Goal: Task Accomplishment & Management: Manage account settings

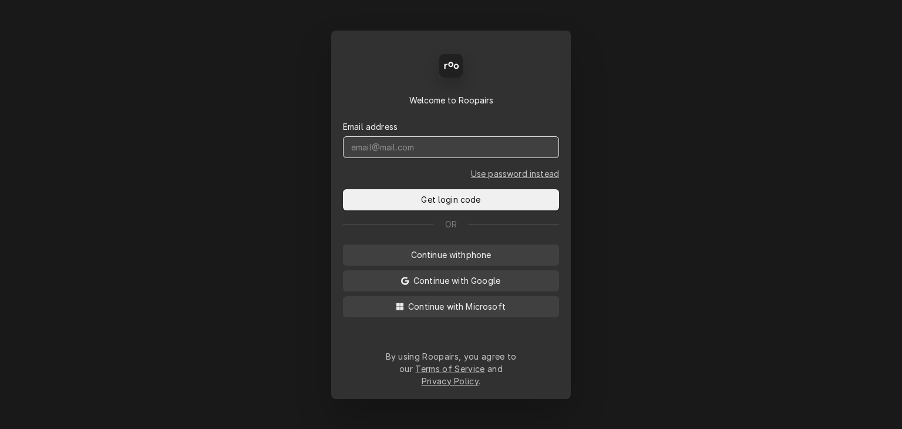
click at [439, 158] on input "Dynamic Content Wrapper" at bounding box center [451, 147] width 216 height 22
type input "service@cornerstoneequipmentrepair.com"
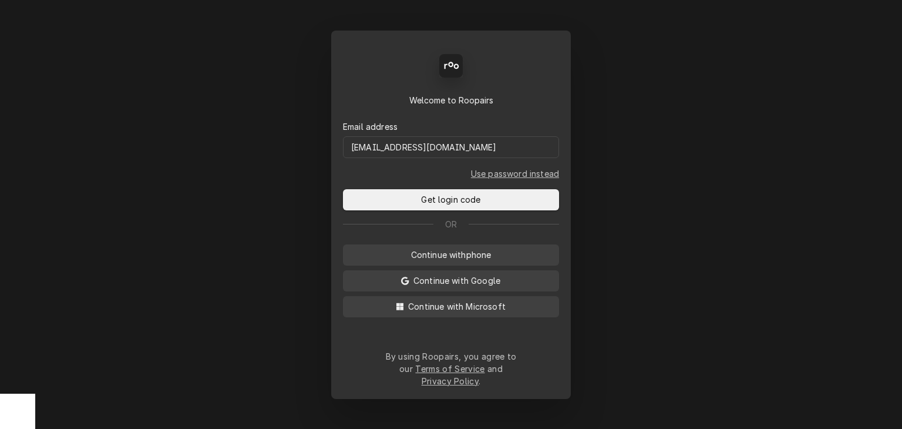
click at [436, 195] on form "Email address service@cornerstoneequipmentrepair.com Use password instead Get l…" at bounding box center [451, 158] width 216 height 104
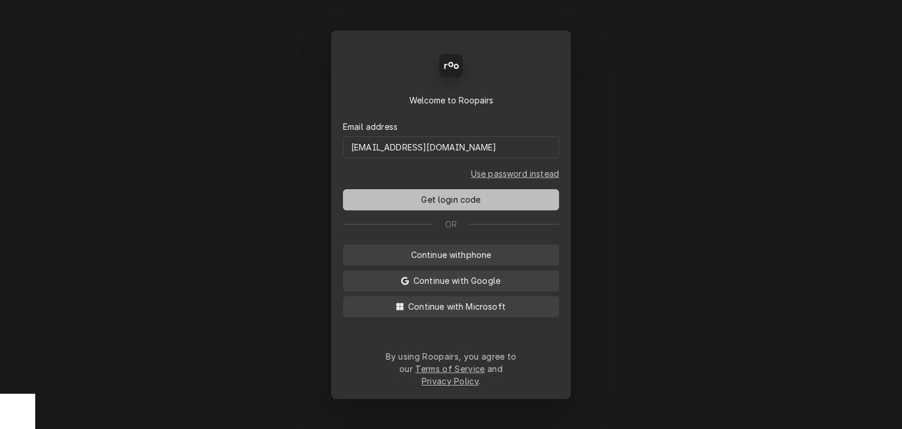
click at [442, 206] on span "Get login code" at bounding box center [451, 199] width 64 height 12
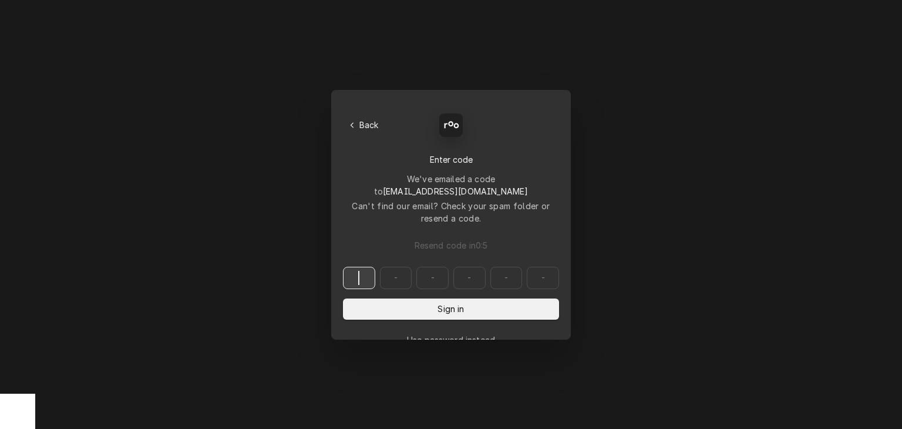
paste input "095910"
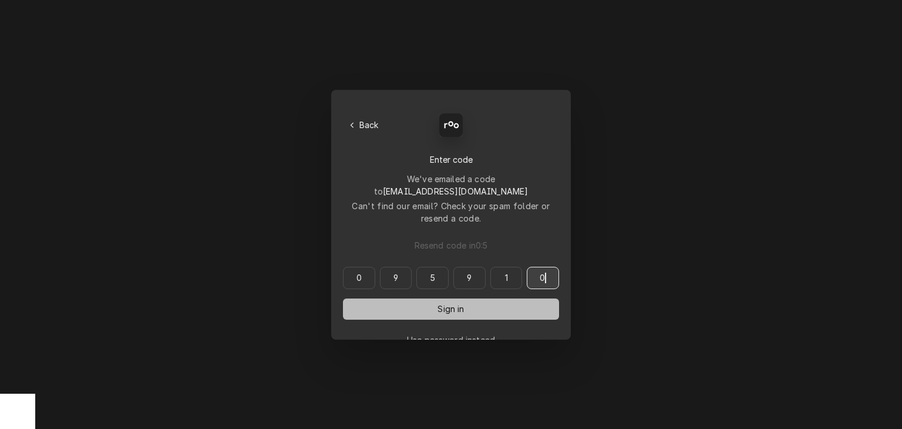
type input "095910"
click at [444, 303] on span "Sign in" at bounding box center [450, 309] width 31 height 12
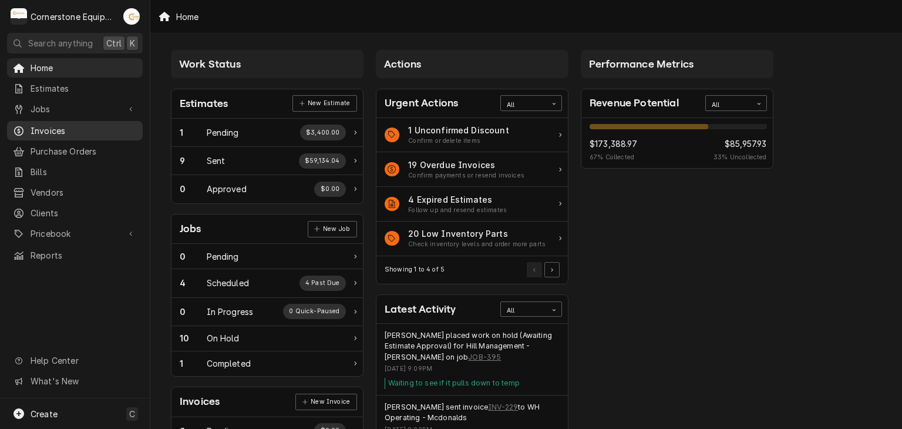
click at [65, 131] on span "Invoices" at bounding box center [84, 131] width 106 height 12
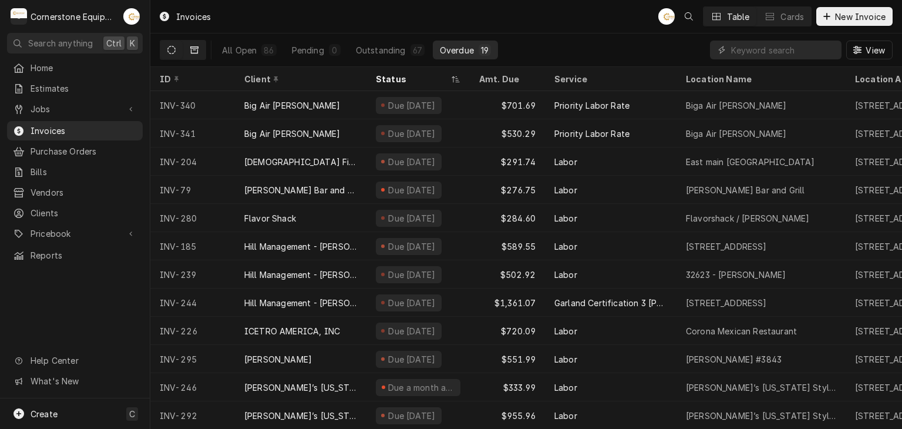
click at [198, 47] on icon "Dynamic Content Wrapper" at bounding box center [194, 49] width 8 height 7
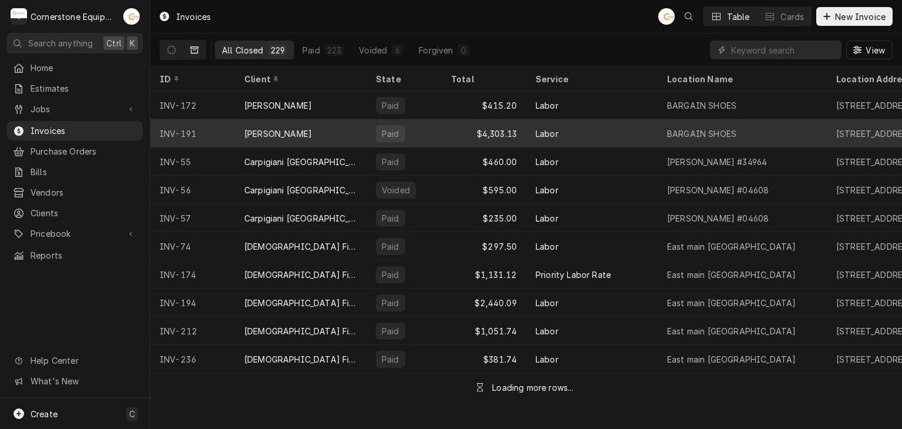
click at [278, 129] on div "Bennie Baylock" at bounding box center [278, 133] width 68 height 12
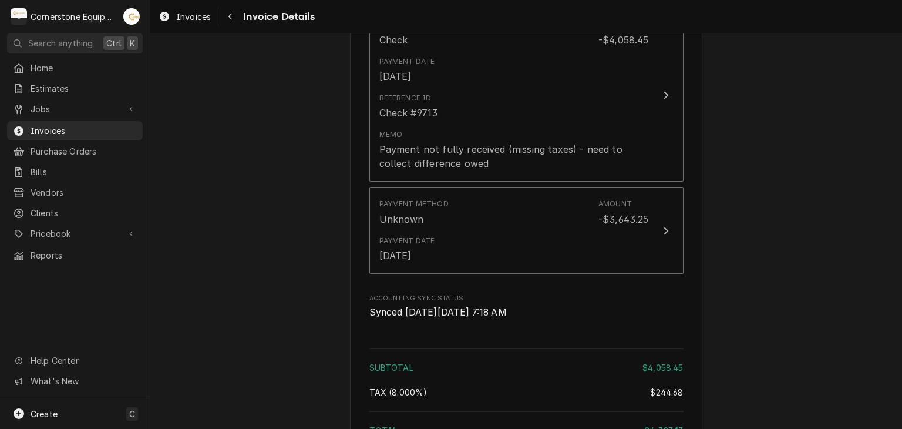
scroll to position [1750, 0]
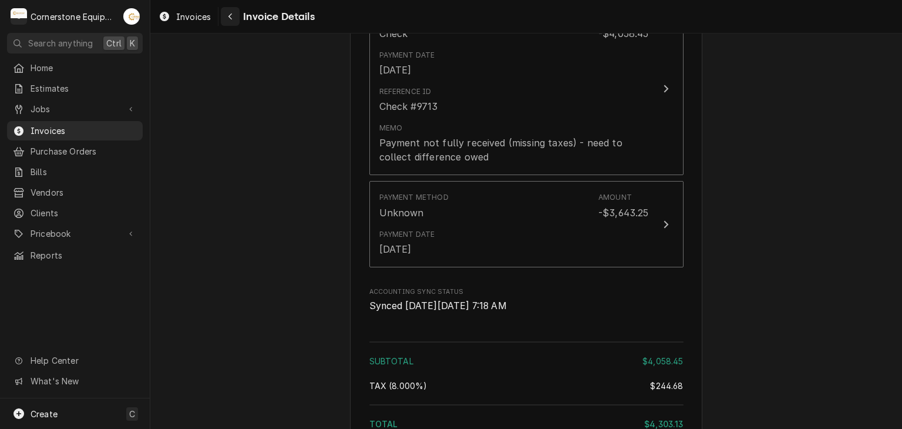
click at [226, 11] on div "Navigate back" at bounding box center [230, 17] width 12 height 12
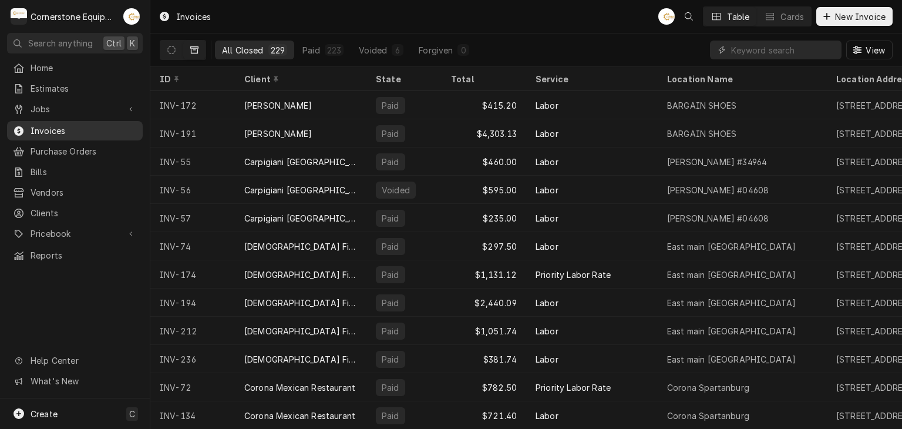
click at [89, 129] on span "Invoices" at bounding box center [84, 131] width 106 height 12
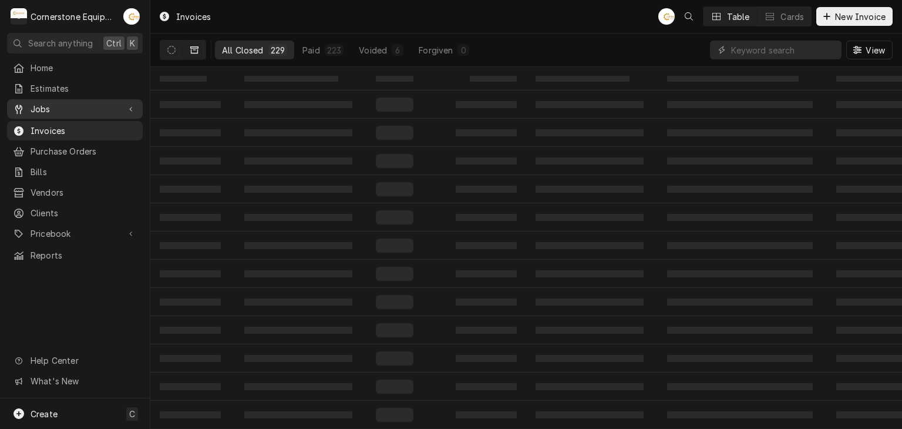
click at [90, 107] on span "Jobs" at bounding box center [75, 109] width 89 height 12
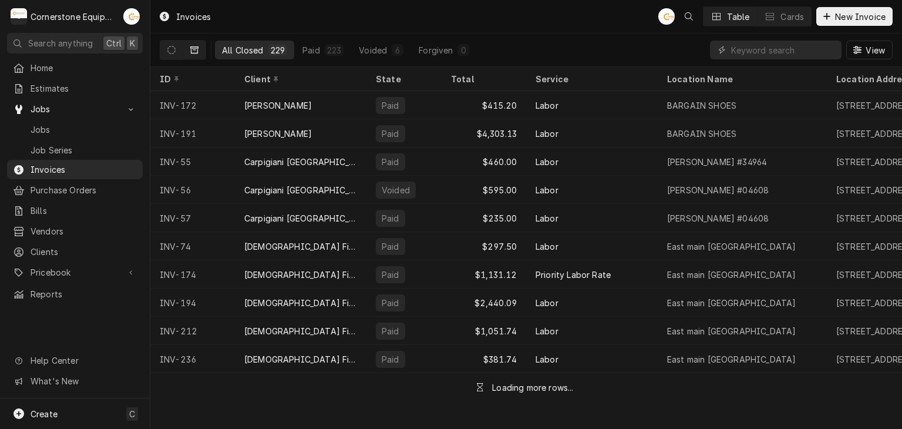
click at [105, 116] on div "Jobs Jobs Job Series" at bounding box center [75, 128] width 136 height 59
click at [94, 126] on span "Jobs" at bounding box center [84, 129] width 106 height 12
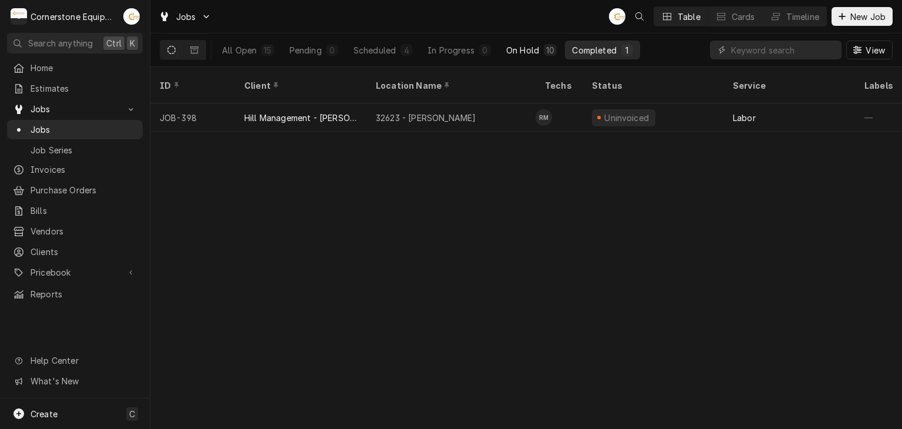
click at [523, 52] on div "On Hold" at bounding box center [522, 50] width 33 height 12
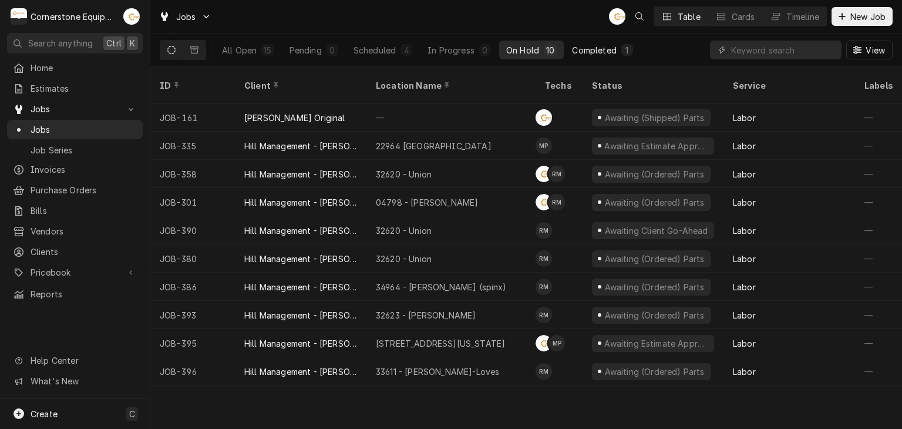
click at [583, 52] on div "Completed" at bounding box center [594, 50] width 44 height 12
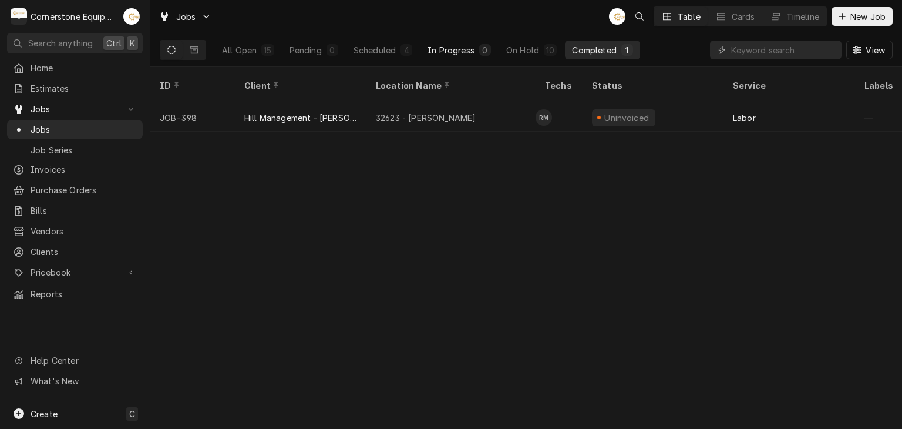
click at [489, 42] on button "In Progress 0" at bounding box center [460, 50] width 78 height 19
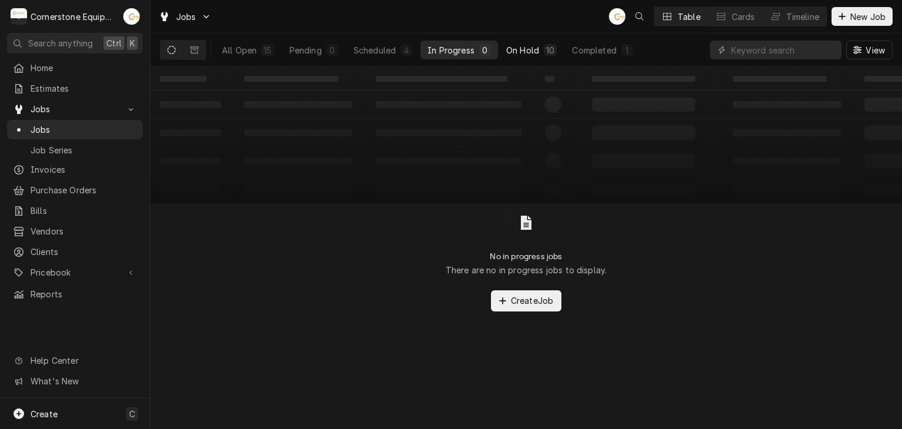
click at [539, 41] on button "On Hold 10" at bounding box center [531, 50] width 65 height 19
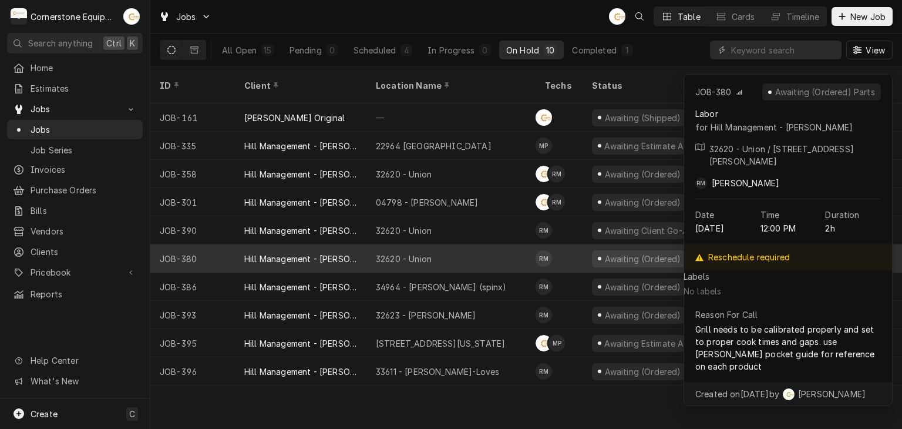
click at [444, 244] on div "32620 - Union" at bounding box center [451, 258] width 169 height 28
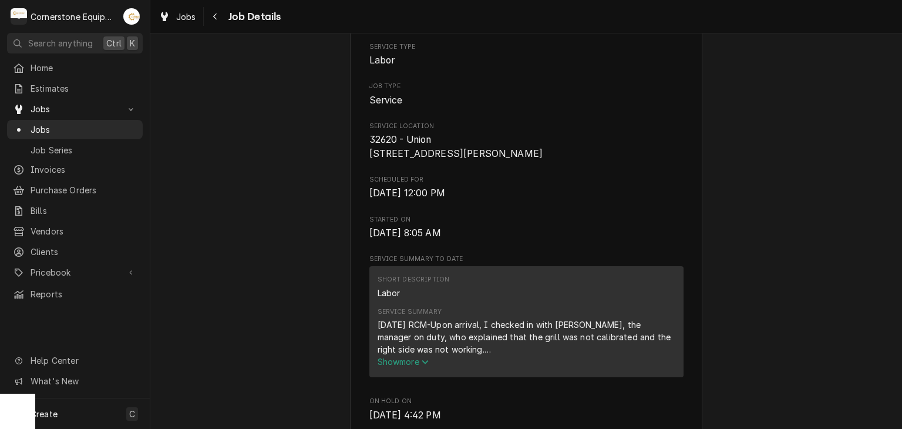
scroll to position [470, 0]
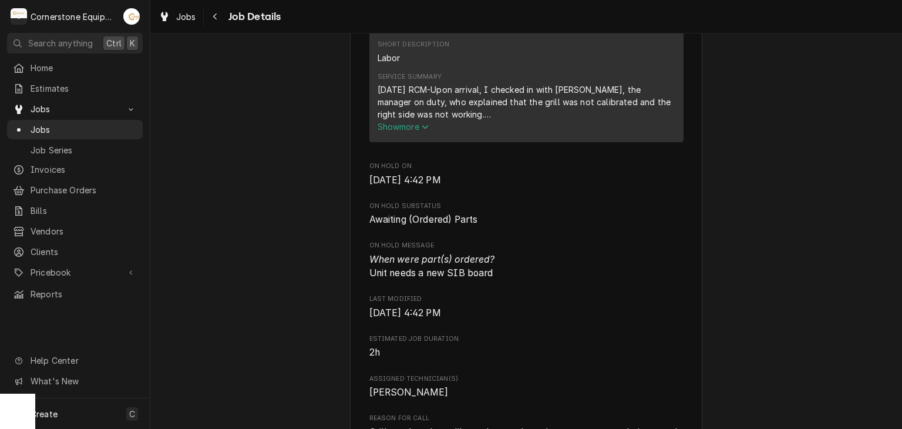
click at [424, 129] on icon "Service Summary" at bounding box center [425, 127] width 6 height 4
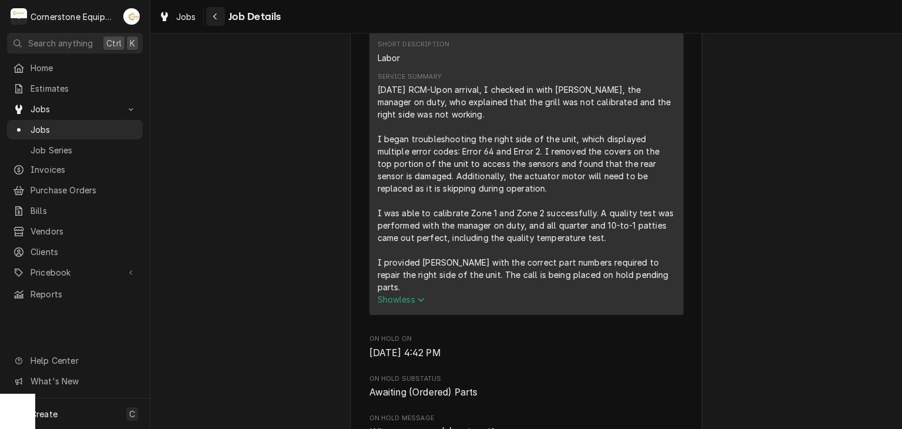
click at [219, 14] on div "Navigate back" at bounding box center [216, 17] width 12 height 12
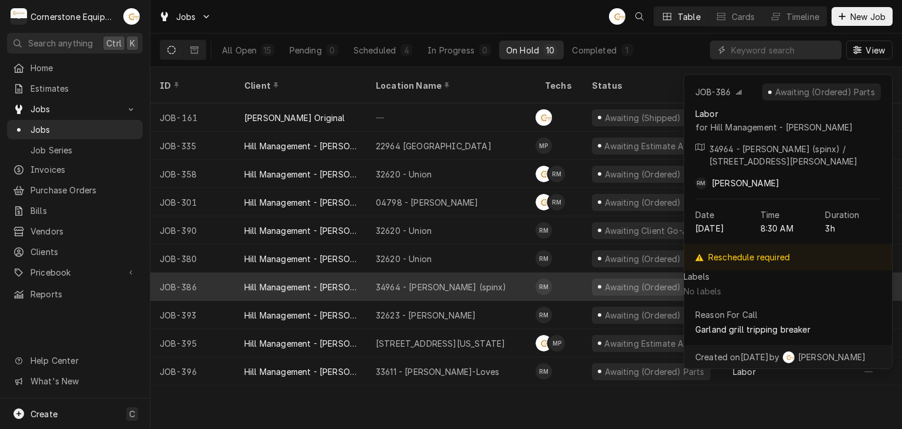
click at [469, 283] on div "34964 - Woodruff (spinx)" at bounding box center [451, 287] width 169 height 28
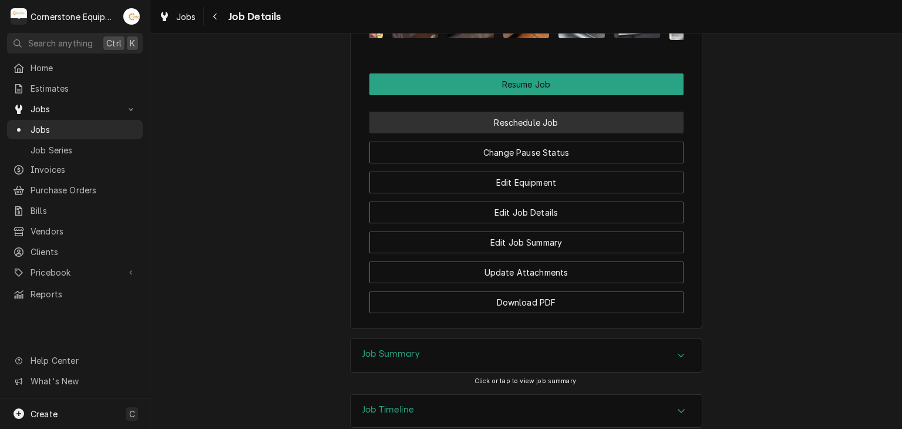
scroll to position [1115, 0]
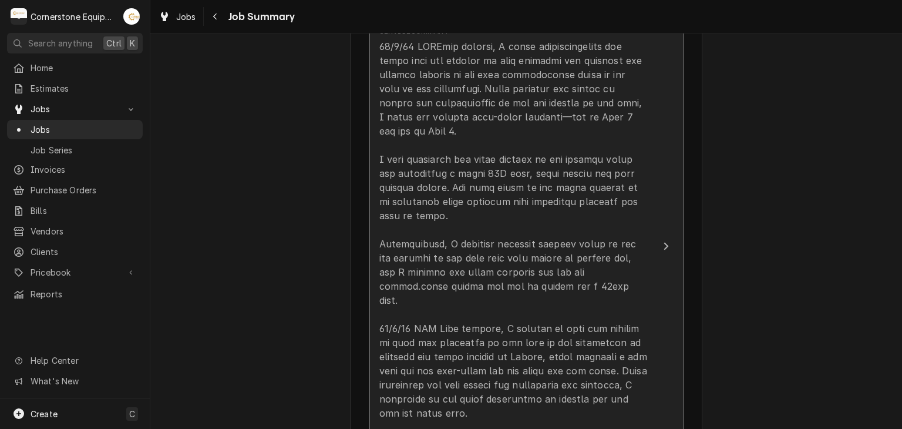
scroll to position [705, 0]
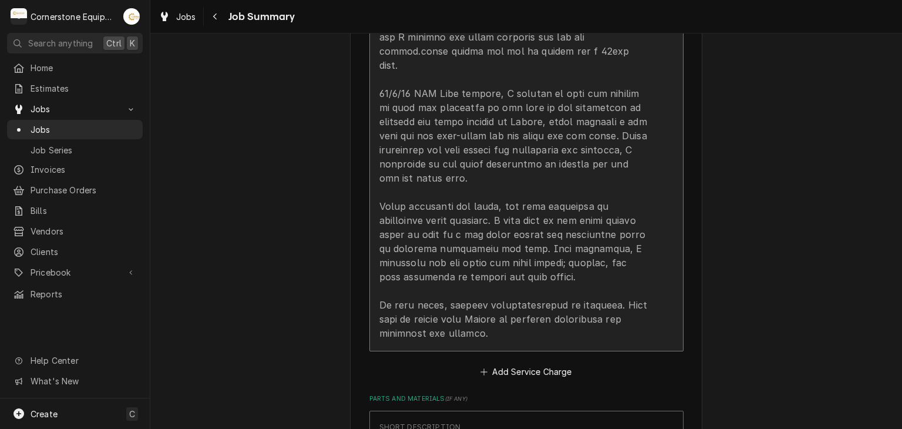
click at [545, 321] on div "Update Line Item" at bounding box center [515, 72] width 270 height 536
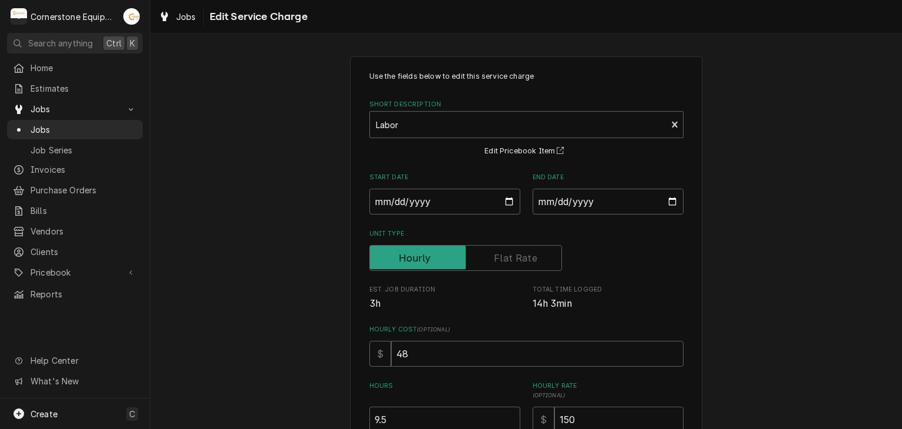
scroll to position [235, 0]
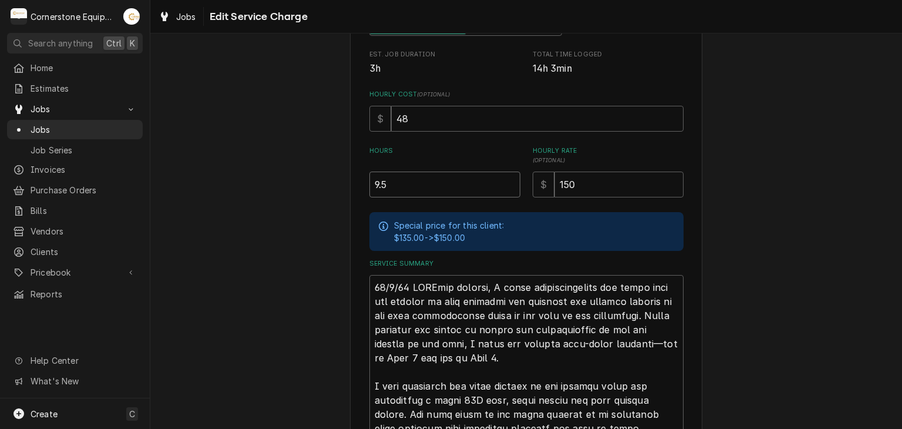
click at [425, 193] on input "9.5" at bounding box center [445, 185] width 151 height 26
type textarea "x"
type input "9"
type textarea "x"
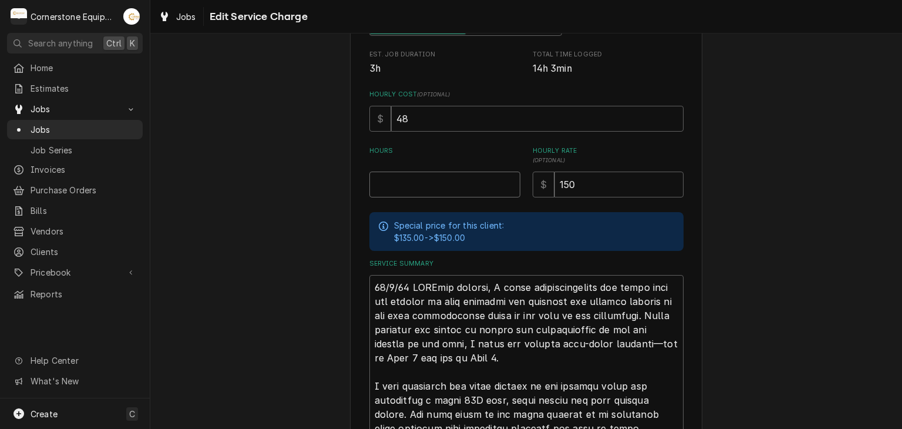
type input "1"
type textarea "x"
type input "12"
type textarea "x"
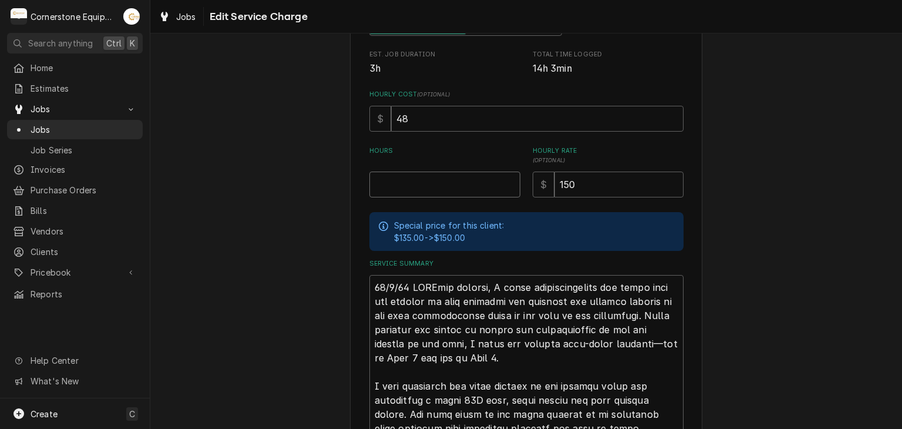
type input "12"
type textarea "x"
type input "12.5"
click at [266, 58] on div "Use the fields below to edit this service charge Short Description Labor Edit P…" at bounding box center [526, 332] width 752 height 1042
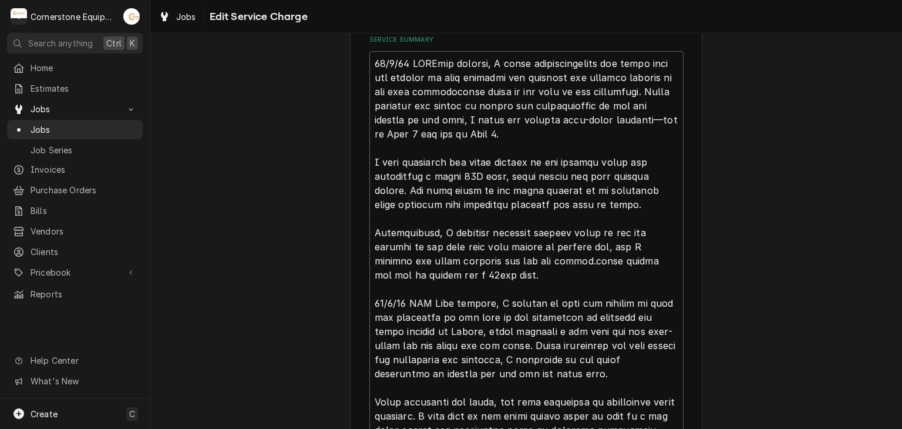
scroll to position [656, 0]
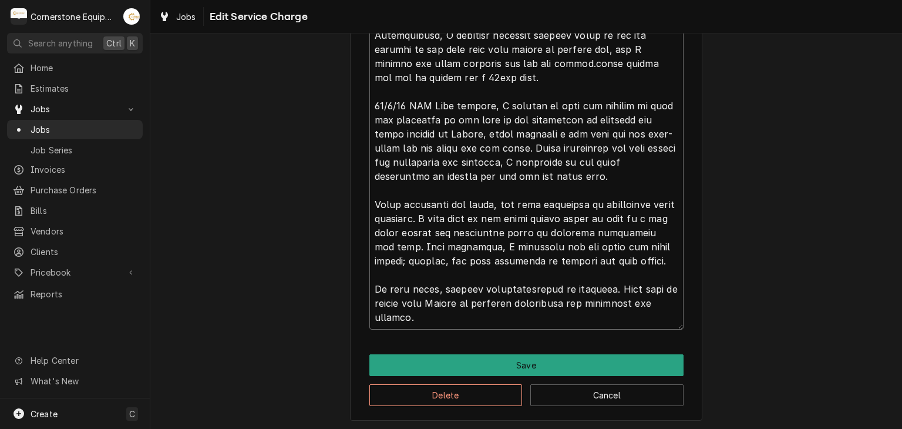
click at [496, 321] on textarea "Service Summary" at bounding box center [527, 92] width 314 height 476
type textarea "x"
type textarea "09/3/25 RCMUpon arrival, I began troubleshooting the grill that the manager on …"
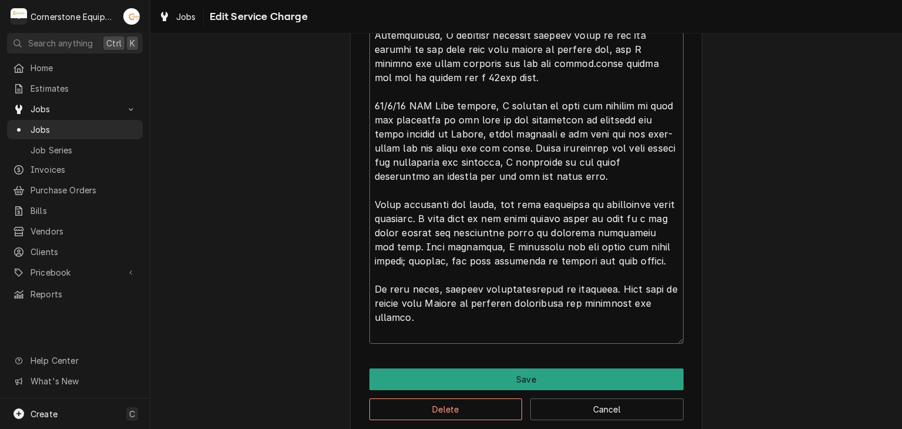
type textarea "x"
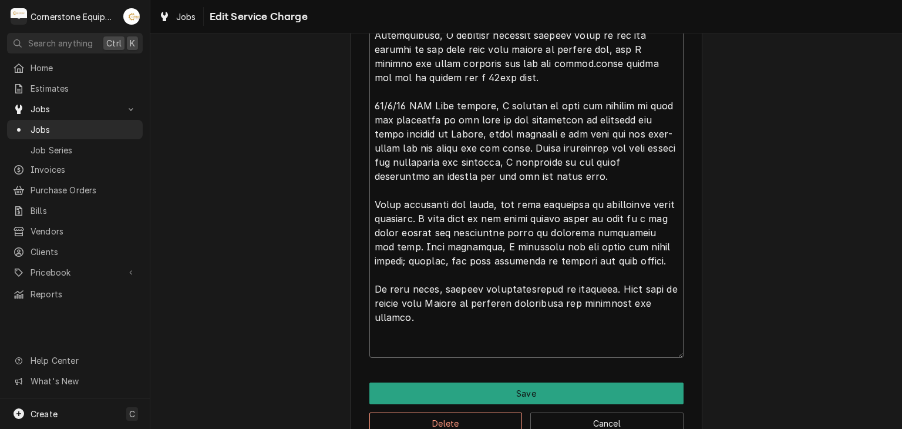
type textarea "09/3/25 RCMUpon arrival, I began troubleshooting the grill that the manager on …"
type textarea "x"
type textarea "09/3/25 RCMUpon arrival, I began troubleshooting the grill that the manager on …"
type textarea "x"
type textarea "09/3/25 RCMUpon arrival, I began troubleshooting the grill that the manager on …"
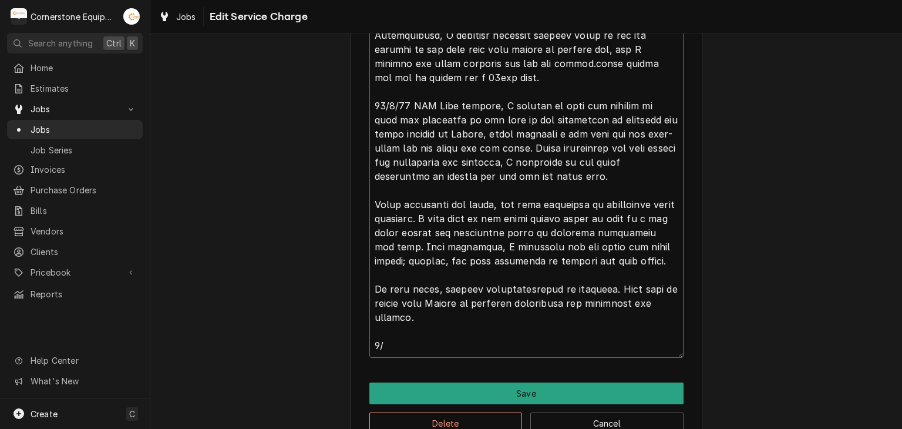
type textarea "x"
type textarea "09/3/25 RCMUpon arrival, I began troubleshooting the grill that the manager on …"
type textarea "x"
type textarea "09/3/25 RCMUpon arrival, I began troubleshooting the grill that the manager on …"
type textarea "x"
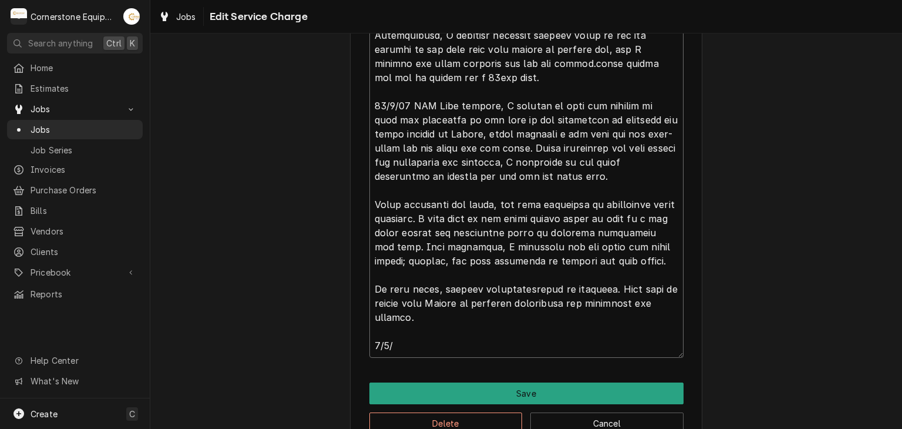
type textarea "09/3/25 RCMUpon arrival, I began troubleshooting the grill that the manager on …"
type textarea "x"
type textarea "09/3/25 RCMUpon arrival, I began troubleshooting the grill that the manager on …"
type textarea "x"
type textarea "09/3/25 RCMUpon arrival, I began troubleshooting the grill that the manager on …"
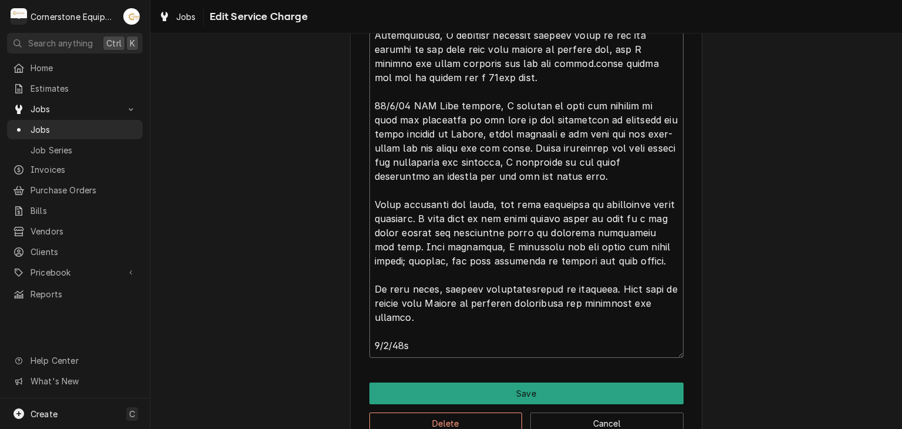
type textarea "x"
type textarea "09/3/25 RCMUpon arrival, I began troubleshooting the grill that the manager on …"
type textarea "x"
type textarea "09/3/25 RCMUpon arrival, I began troubleshooting the grill that the manager on …"
type textarea "x"
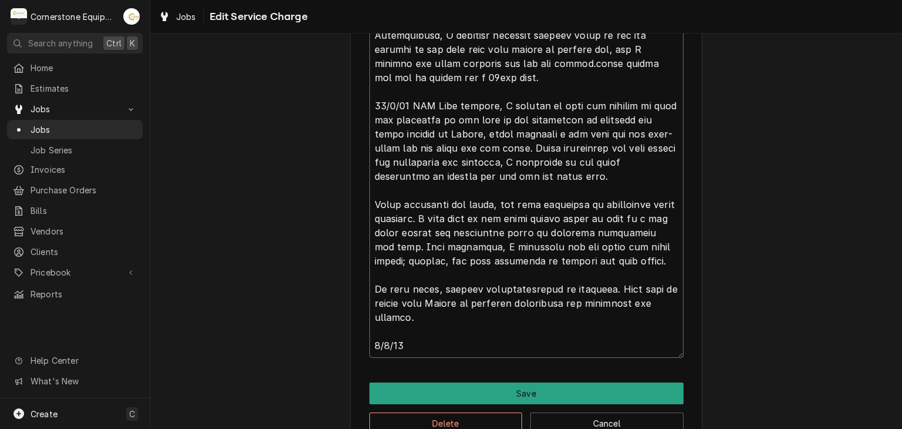
type textarea "09/3/25 RCMUpon arrival, I began troubleshooting the grill that the manager on …"
type textarea "x"
type textarea "09/3/25 RCMUpon arrival, I began troubleshooting the grill that the manager on …"
type textarea "x"
type textarea "09/3/25 RCMUpon arrival, I began troubleshooting the grill that the manager on …"
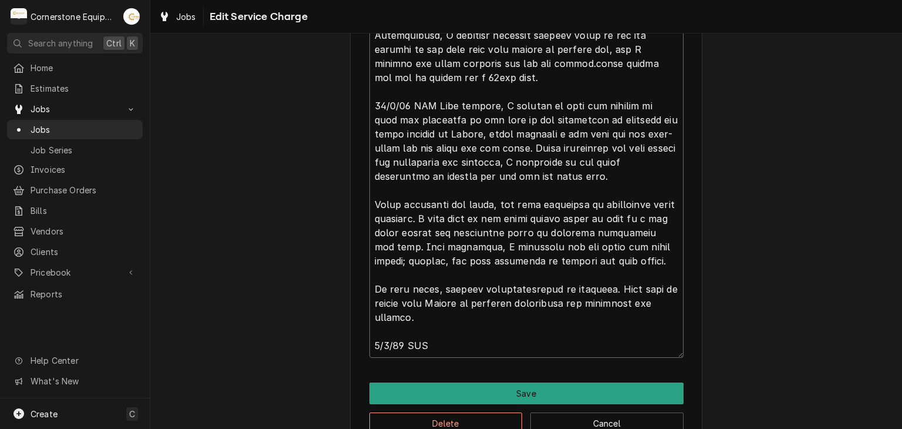
type textarea "x"
type textarea "09/3/25 RCMUpon arrival, I began troubleshooting the grill that the manager on …"
type textarea "x"
type textarea "09/3/25 RCMUpon arrival, I began troubleshooting the grill that the manager on …"
type textarea "x"
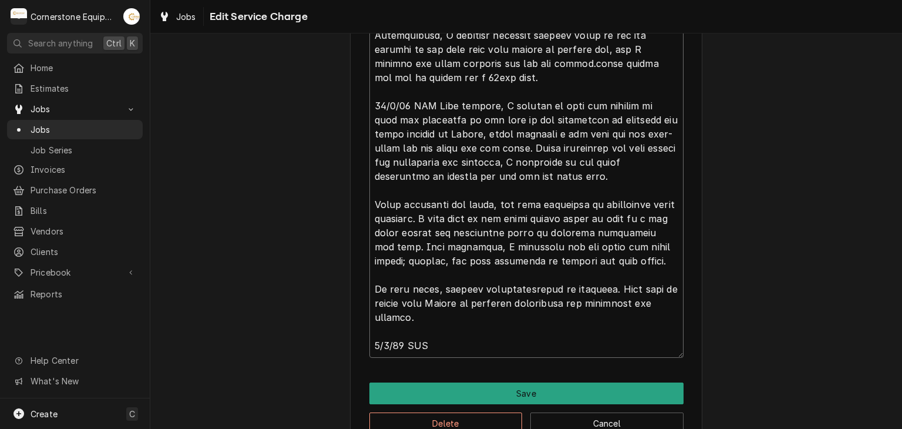
type textarea "09/3/25 RCMUpon arrival, I began troubleshooting the grill that the manager on …"
type textarea "x"
type textarea "09/3/25 RCMUpon arrival, I began troubleshooting the grill that the manager on …"
type textarea "x"
type textarea "09/3/25 RCMUpon arrival, I began troubleshooting the grill that the manager on …"
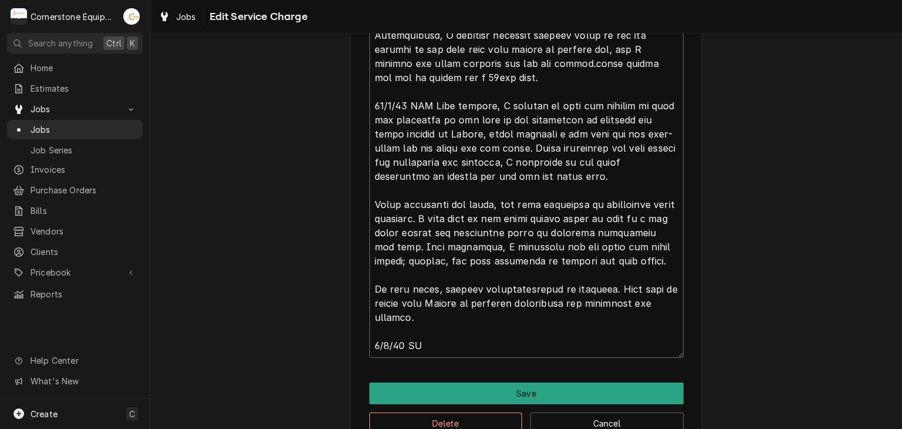
type textarea "x"
type textarea "09/3/25 RCMUpon arrival, I began troubleshooting the grill that the manager on …"
type textarea "x"
type textarea "09/3/25 RCMUpon arrival, I began troubleshooting the grill that the manager on …"
type textarea "x"
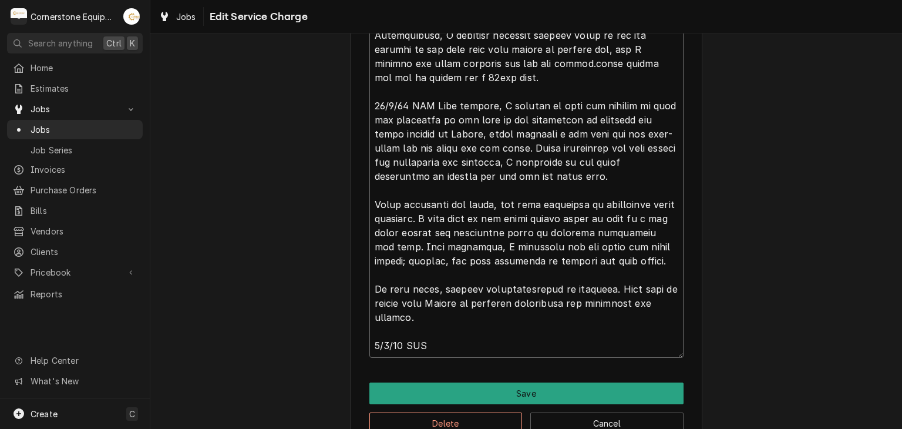
type textarea "09/3/25 RCMUpon arrival, I began troubleshooting the grill that the manager on …"
type textarea "x"
type textarea "09/3/25 RCMUpon arrival, I began troubleshooting the grill that the manager on …"
paste textarea "Returned to complete search for shorts that were causing fuses to blow. After f…"
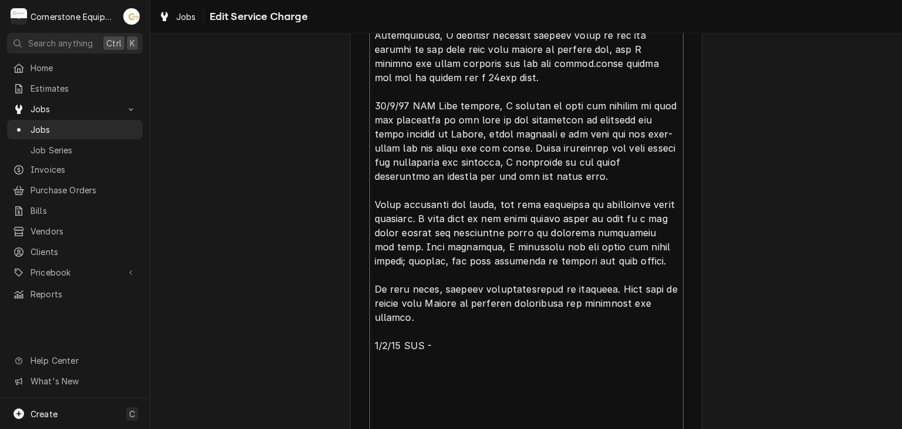
type textarea "x"
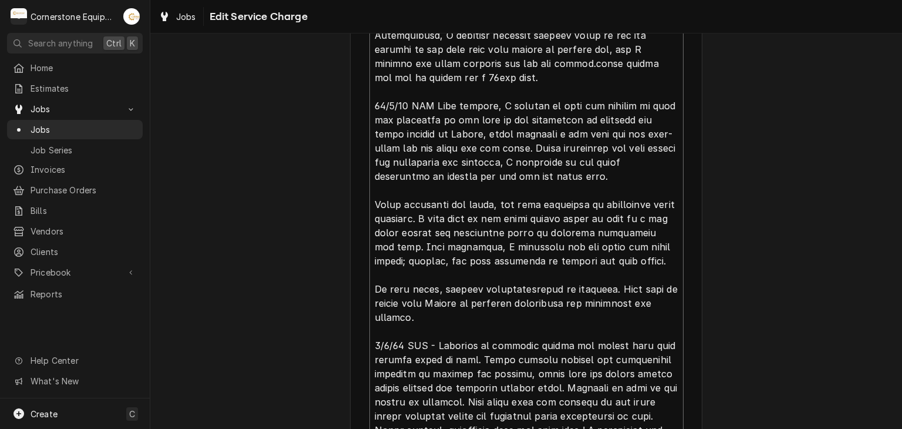
scroll to position [746, 0]
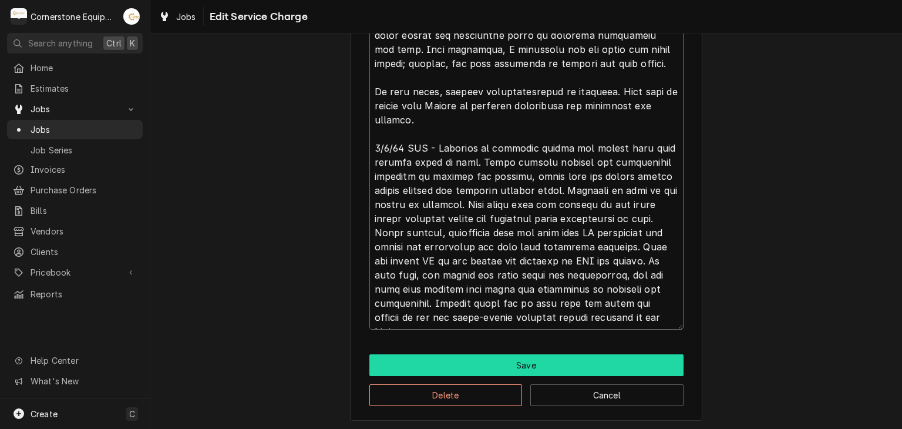
type textarea "09/3/25 RCMUpon arrival, I began troubleshooting the grill that the manager on …"
click at [469, 365] on button "Save" at bounding box center [527, 365] width 314 height 22
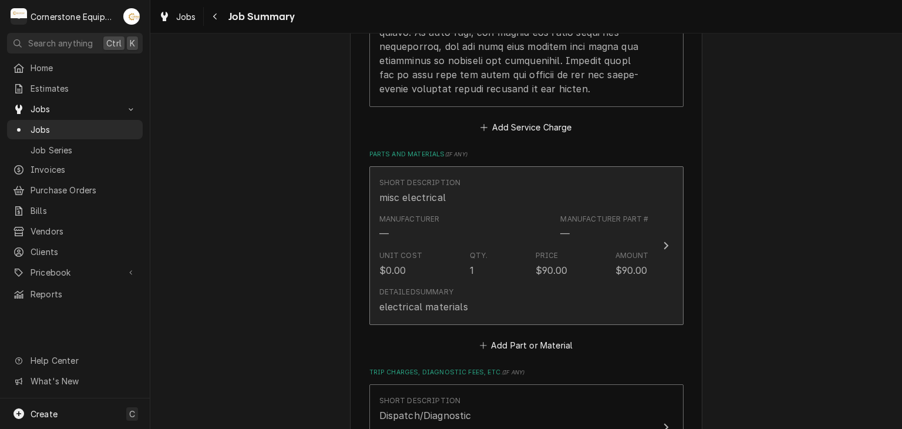
scroll to position [1410, 0]
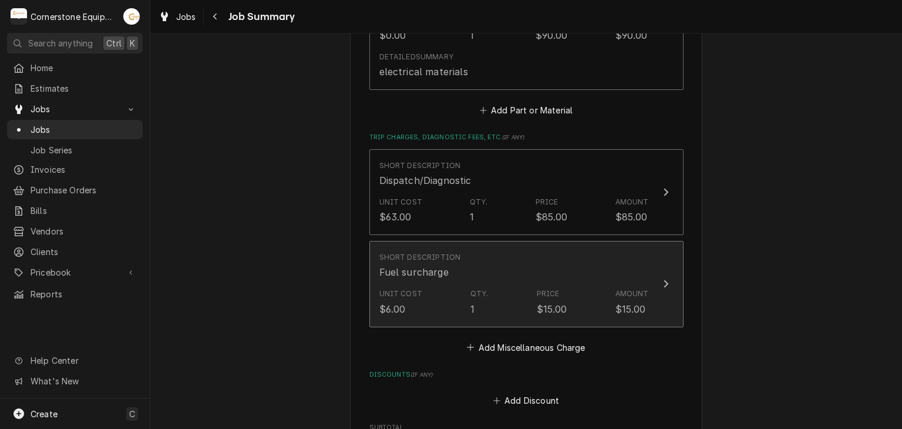
click at [488, 298] on div "Unit Cost $6.00 Qty. 1 Price $15.00 Amount $15.00" at bounding box center [515, 302] width 270 height 36
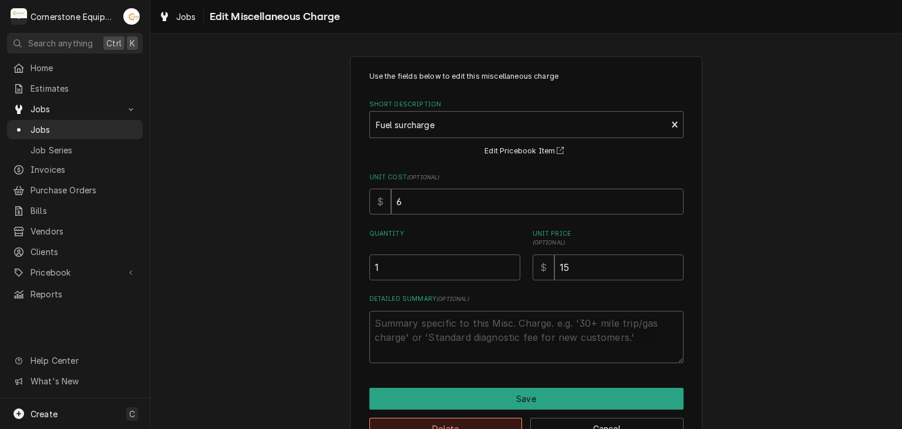
click at [481, 419] on button "Delete" at bounding box center [446, 429] width 153 height 22
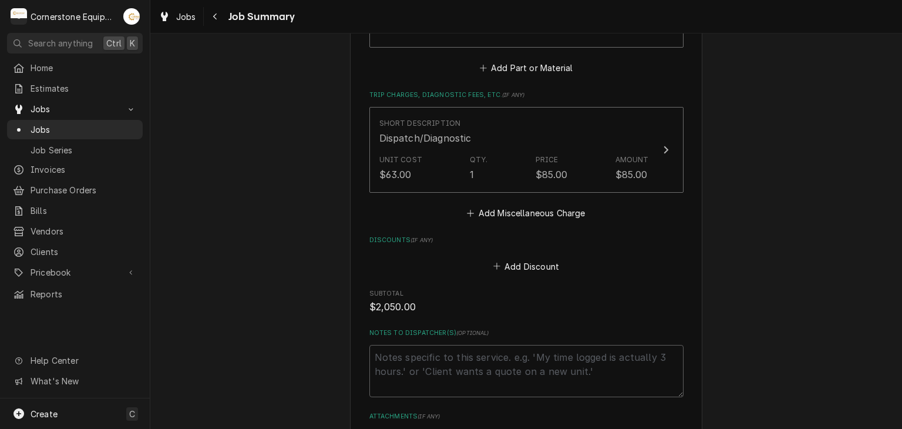
scroll to position [1669, 0]
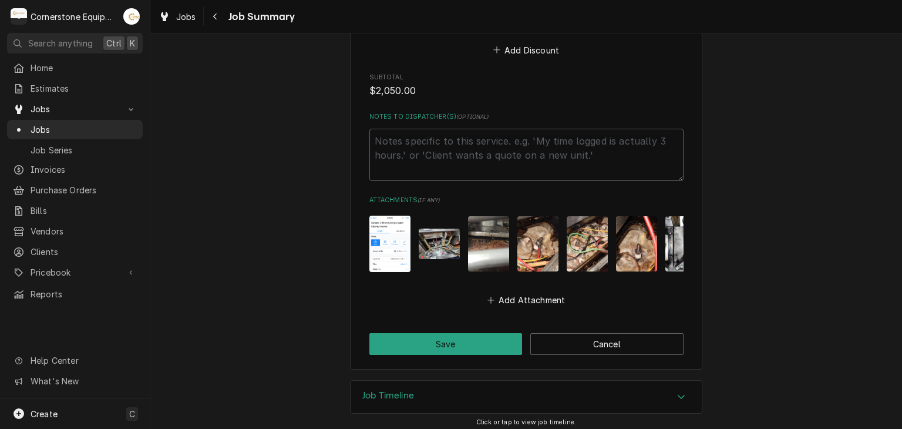
click at [475, 347] on button "Save" at bounding box center [446, 344] width 153 height 22
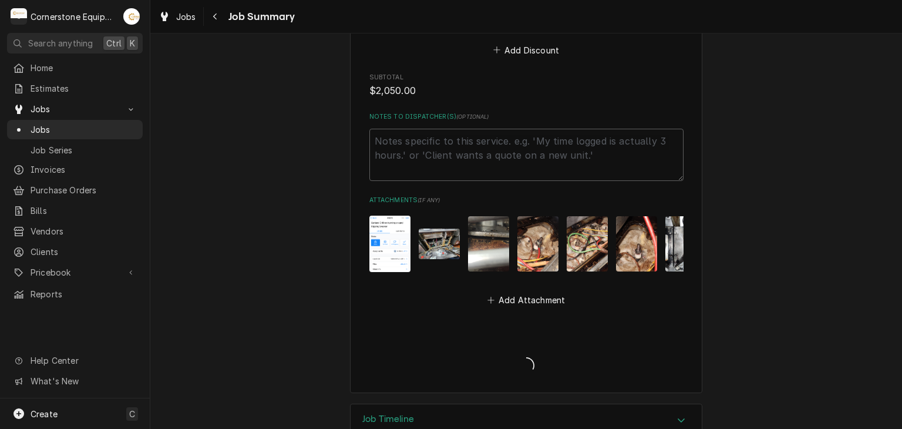
type textarea "x"
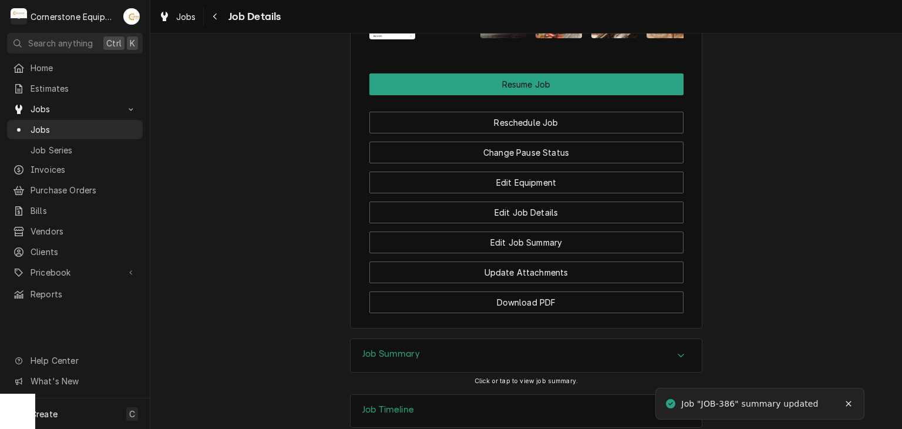
scroll to position [1115, 0]
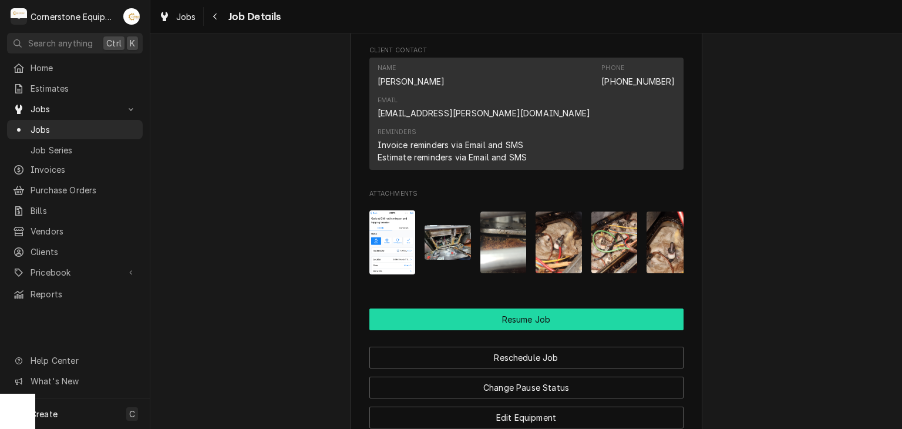
click at [536, 308] on button "Resume Job" at bounding box center [527, 319] width 314 height 22
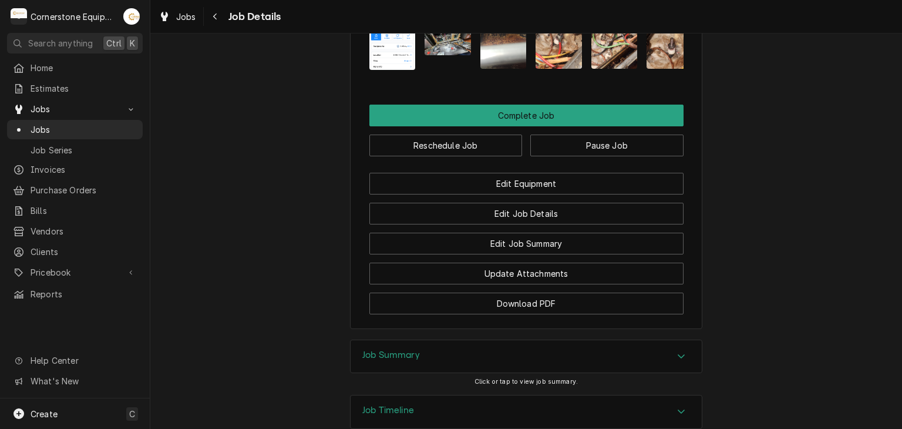
scroll to position [1227, 0]
click at [545, 126] on div "Reschedule Job Pause Job" at bounding box center [527, 141] width 314 height 30
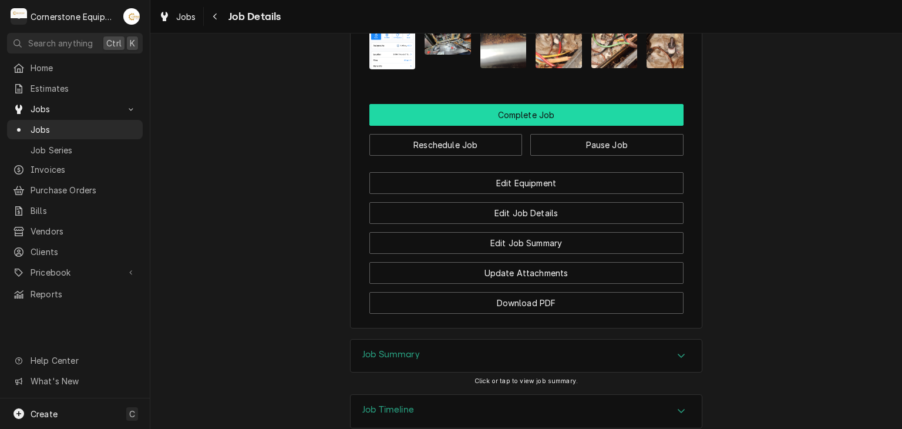
click at [545, 104] on button "Complete Job" at bounding box center [527, 115] width 314 height 22
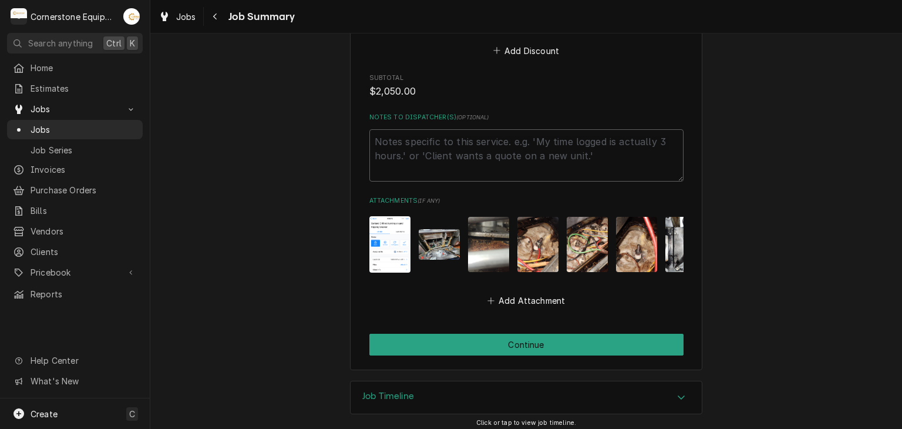
scroll to position [1669, 0]
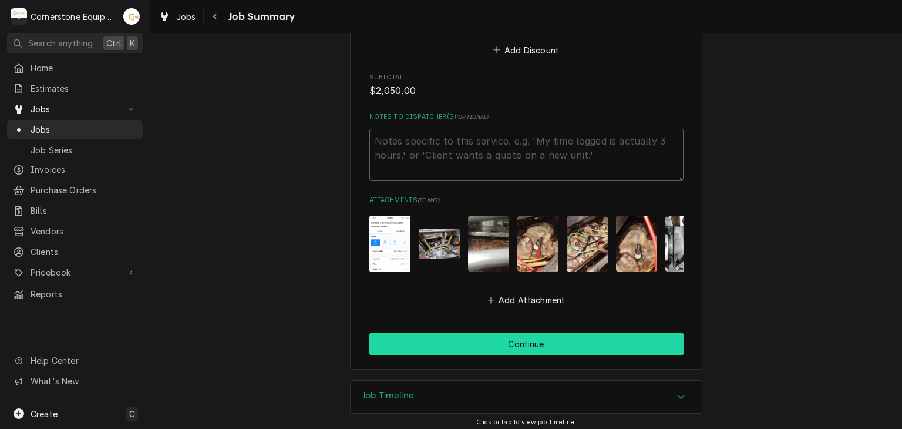
click at [476, 333] on button "Continue" at bounding box center [527, 344] width 314 height 22
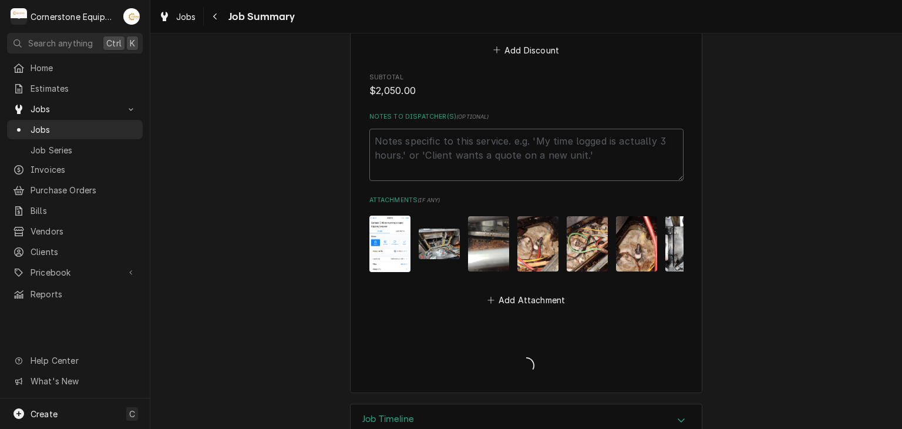
type textarea "x"
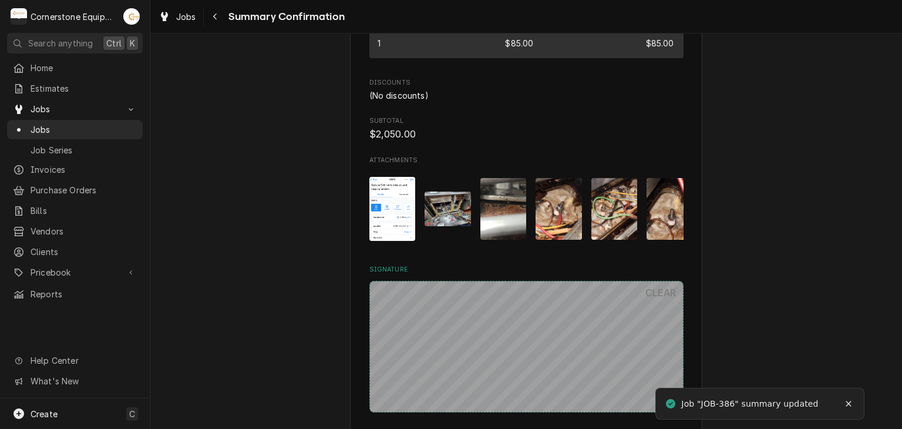
scroll to position [1466, 0]
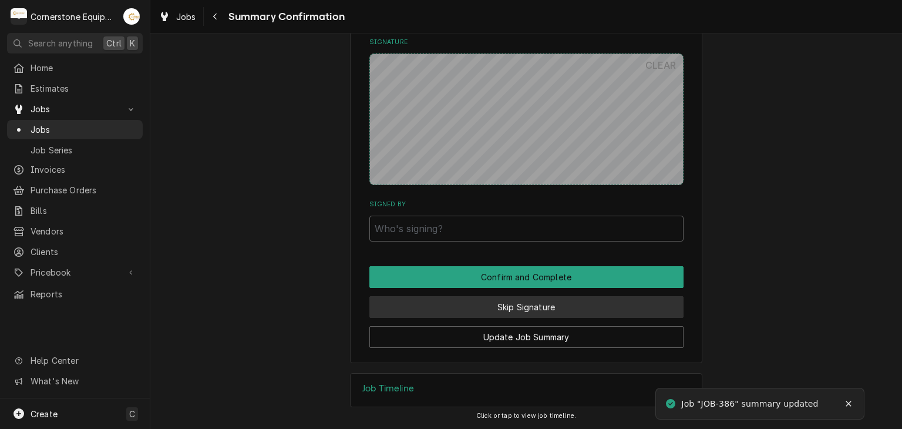
click at [477, 306] on button "Skip Signature" at bounding box center [527, 307] width 314 height 22
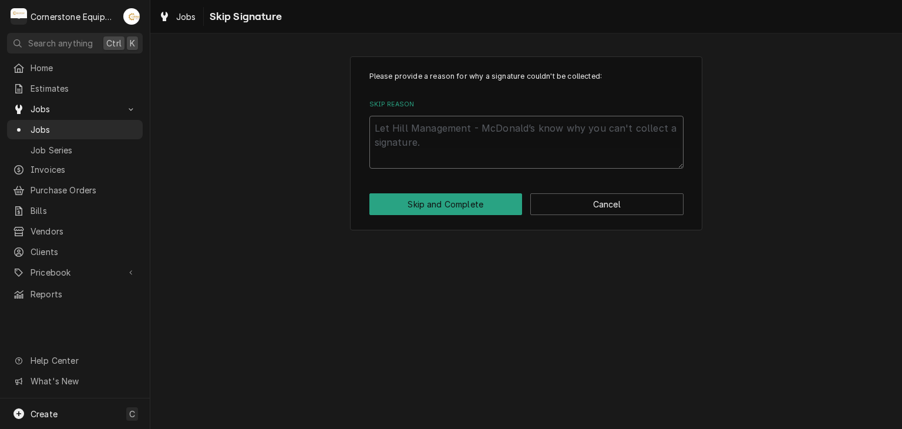
click at [435, 147] on textarea "Skip Reason" at bounding box center [527, 142] width 314 height 53
type textarea "x"
type textarea "A"
type textarea "x"
type textarea "An"
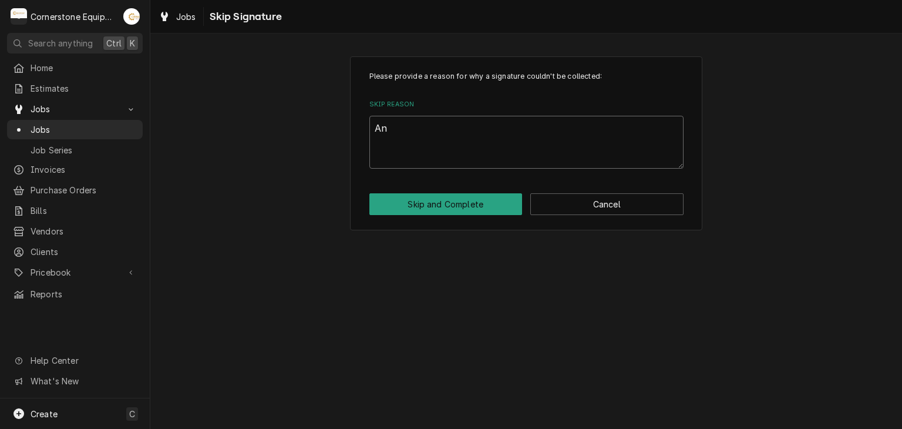
type textarea "x"
type textarea "And"
type textarea "x"
type textarea "Andr"
type textarea "x"
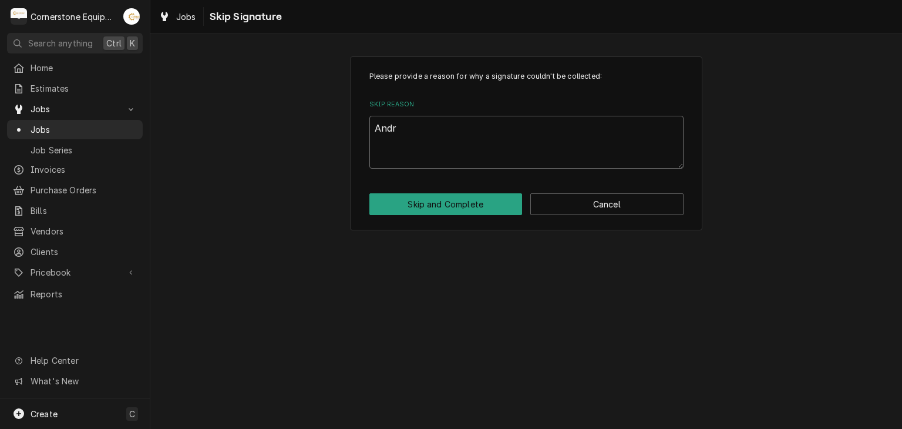
type textarea "[PERSON_NAME]"
type textarea "x"
type textarea "[PERSON_NAME]"
type textarea "x"
type textarea "[PERSON_NAME]"
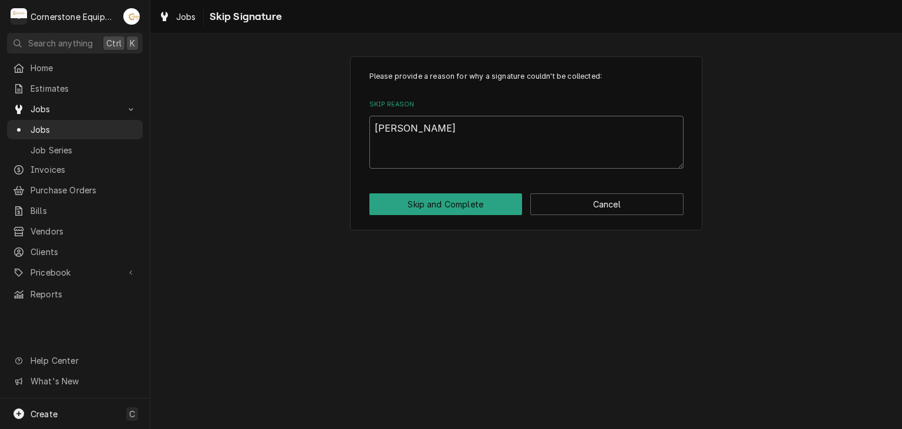
type textarea "x"
type textarea "[PERSON_NAME]"
type textarea "x"
type textarea "[PERSON_NAME]"
type textarea "x"
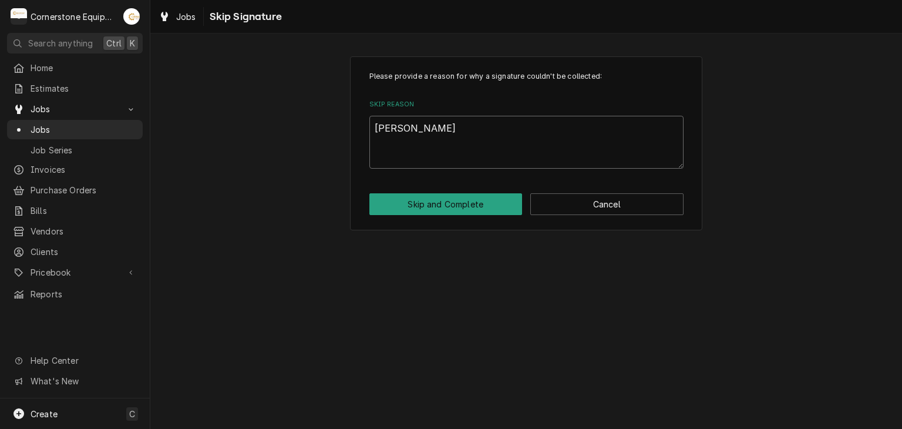
type textarea "[PERSON_NAME] App"
type textarea "x"
type textarea "[PERSON_NAME]"
type textarea "x"
type textarea "[PERSON_NAME]"
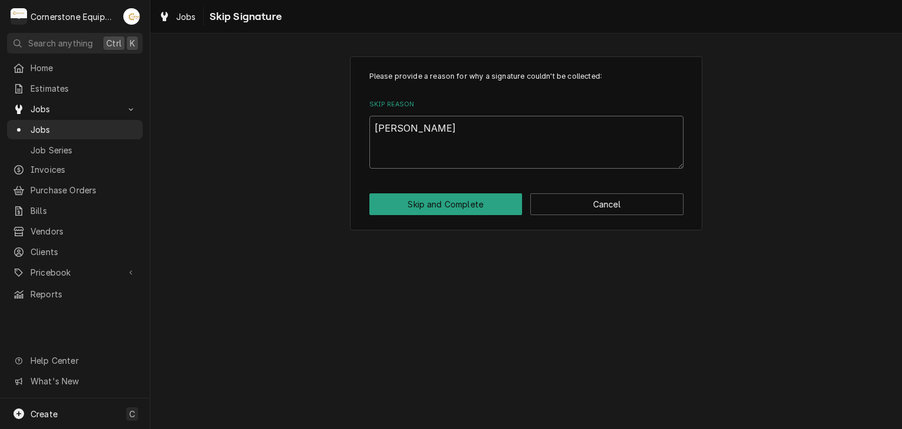
type textarea "x"
type textarea "[PERSON_NAME]"
type textarea "x"
type textarea "Andrew Approve"
type textarea "x"
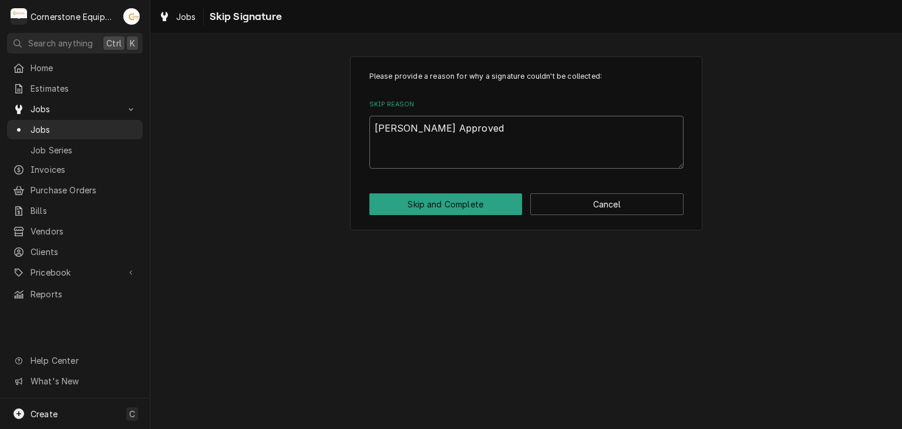
type textarea "Andrew Approved"
click at [452, 185] on div "Please provide a reason for why a signature couldn't be collected: Skip Reason …" at bounding box center [526, 143] width 353 height 174
click at [477, 216] on div "Please provide a reason for why a signature couldn't be collected: Skip Reason …" at bounding box center [526, 143] width 353 height 174
click at [477, 210] on button "Skip and Complete" at bounding box center [446, 204] width 153 height 22
type textarea "x"
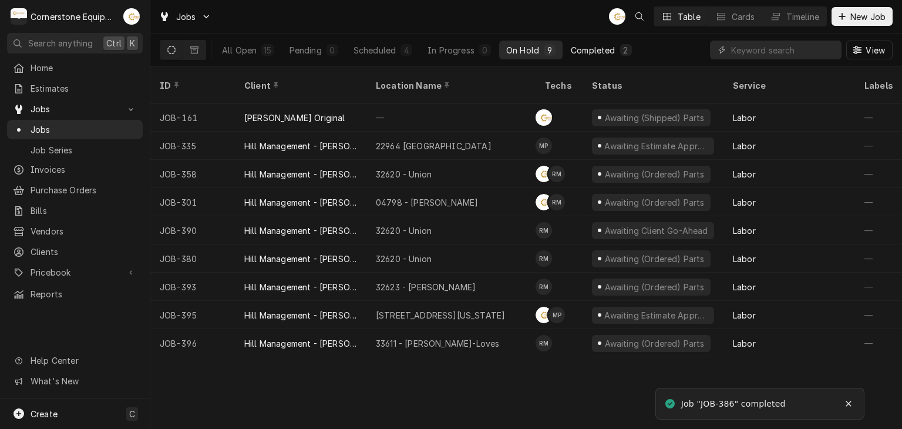
click at [579, 42] on button "Completed 2" at bounding box center [601, 50] width 75 height 19
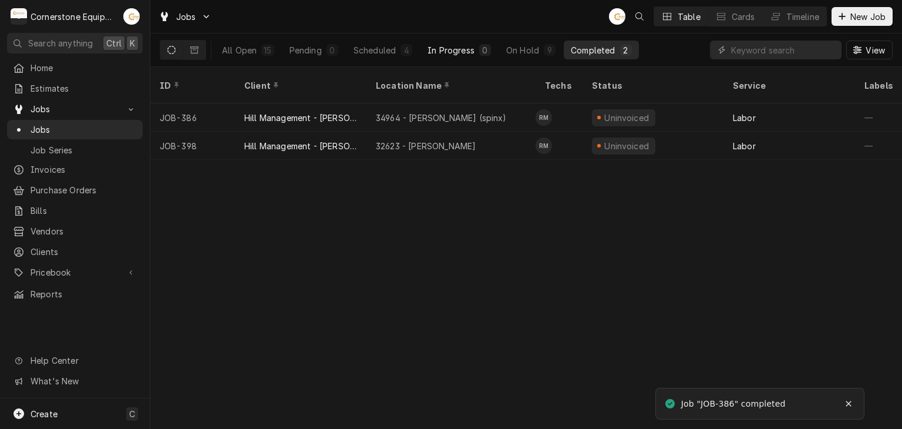
click at [498, 56] on div "All Open 15 Pending 0 Scheduled 4 In Progress 0 On Hold 9 Completed 2" at bounding box center [427, 50] width 424 height 19
click at [510, 50] on div "On Hold" at bounding box center [522, 50] width 33 height 12
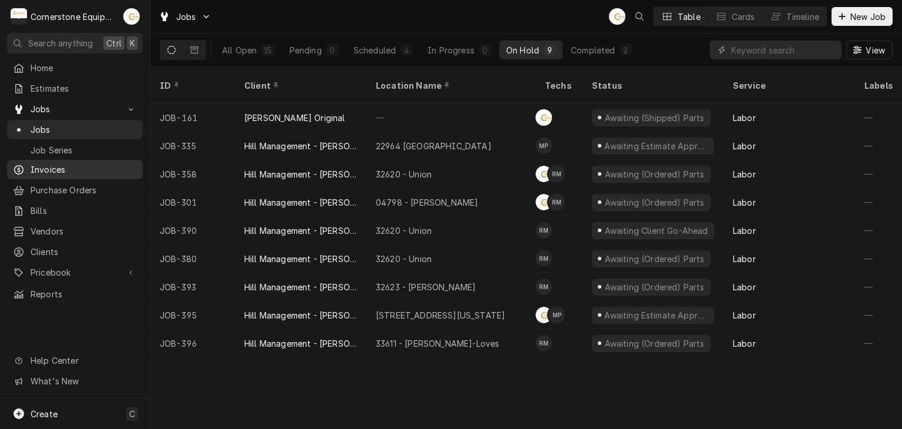
click at [95, 169] on span "Invoices" at bounding box center [84, 169] width 106 height 12
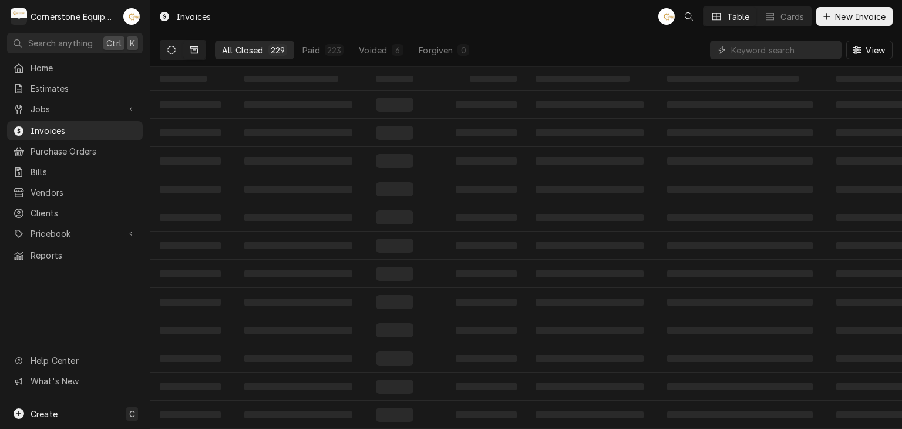
click at [172, 47] on icon "Dynamic Content Wrapper" at bounding box center [171, 50] width 8 height 8
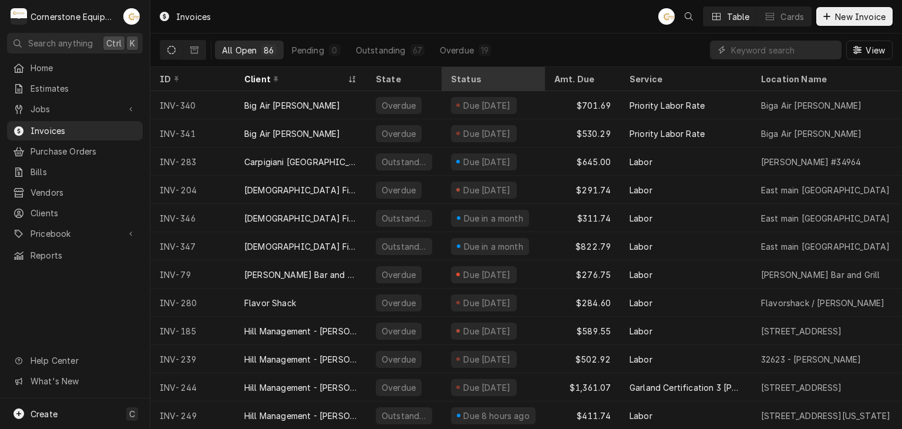
click at [472, 80] on div "Status" at bounding box center [492, 79] width 82 height 12
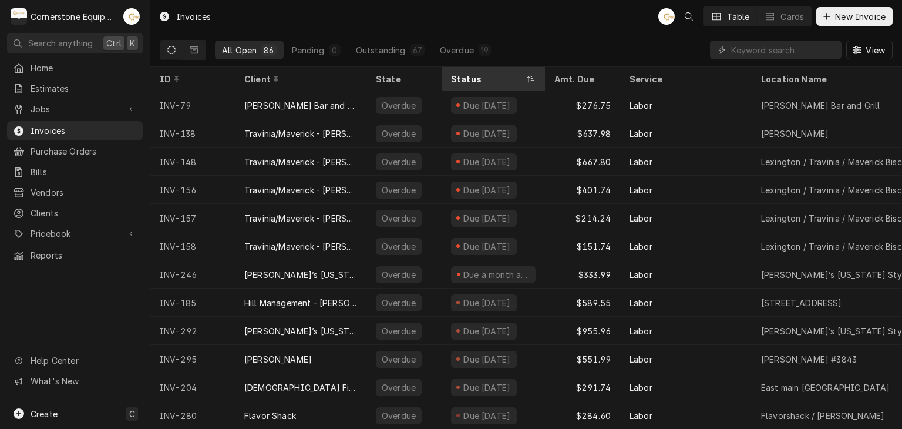
click at [460, 84] on div "Status" at bounding box center [493, 78] width 99 height 19
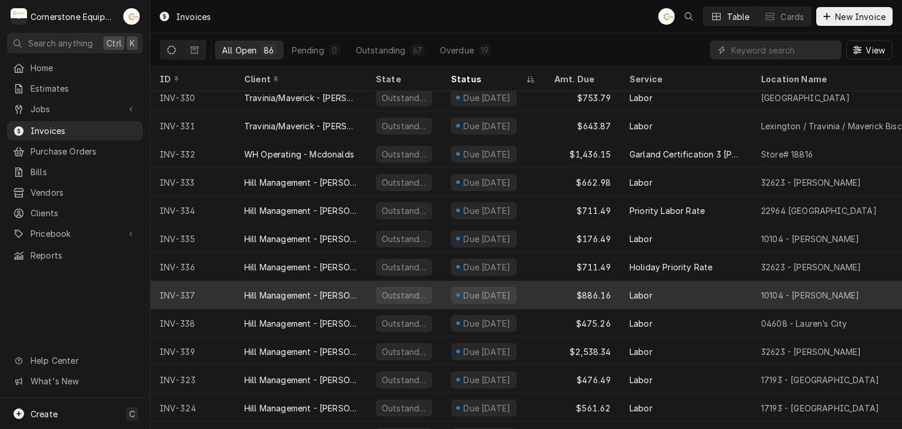
scroll to position [318, 0]
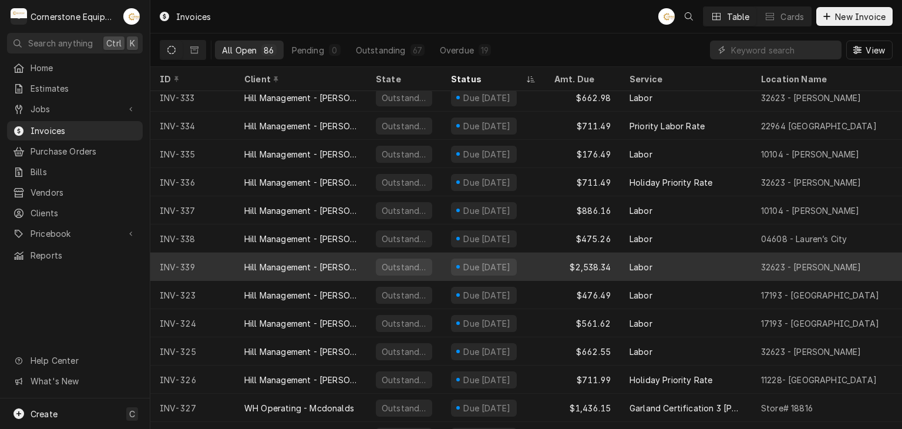
click at [532, 261] on div "Due [DATE]" at bounding box center [493, 267] width 103 height 28
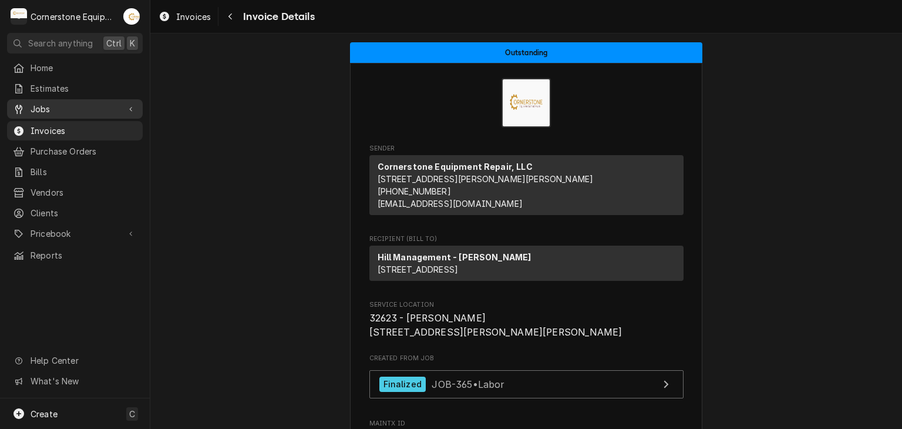
click at [71, 104] on span "Jobs" at bounding box center [75, 109] width 89 height 12
